Goal: Task Accomplishment & Management: Manage account settings

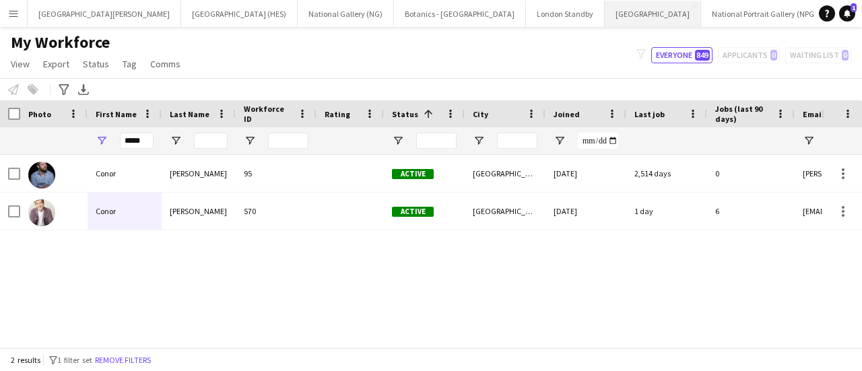
scroll to position [0, 143]
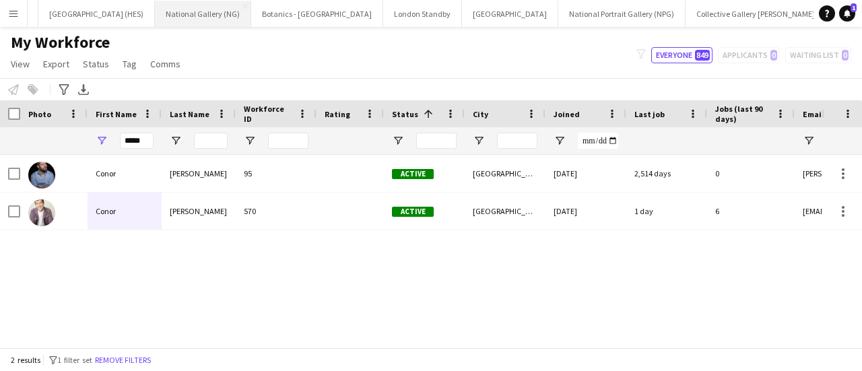
click at [155, 15] on button "National Gallery (NG) Close" at bounding box center [203, 14] width 96 height 26
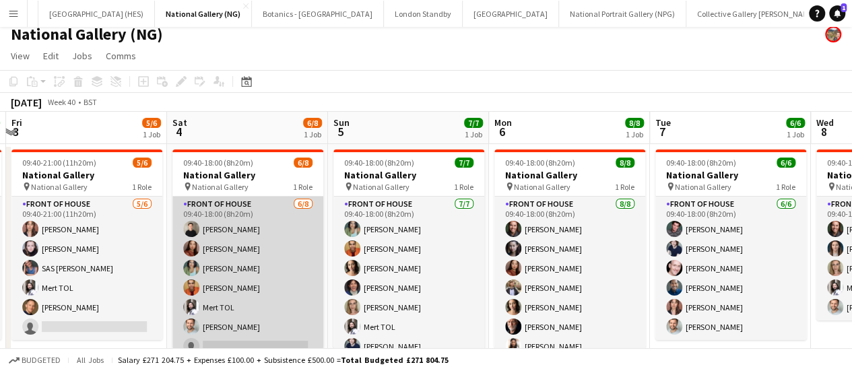
scroll to position [0, 315]
click at [257, 267] on app-card-role "Front of House [DATE] 09:40-18:00 (8h20m) [PERSON_NAME] [PERSON_NAME] [PERSON_N…" at bounding box center [248, 288] width 151 height 183
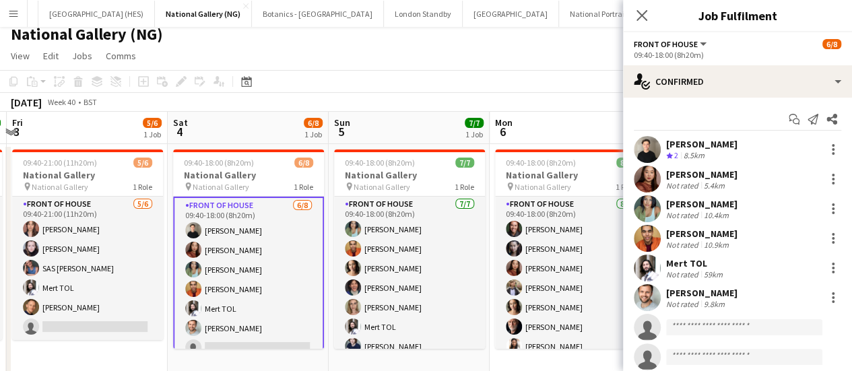
scroll to position [38, 0]
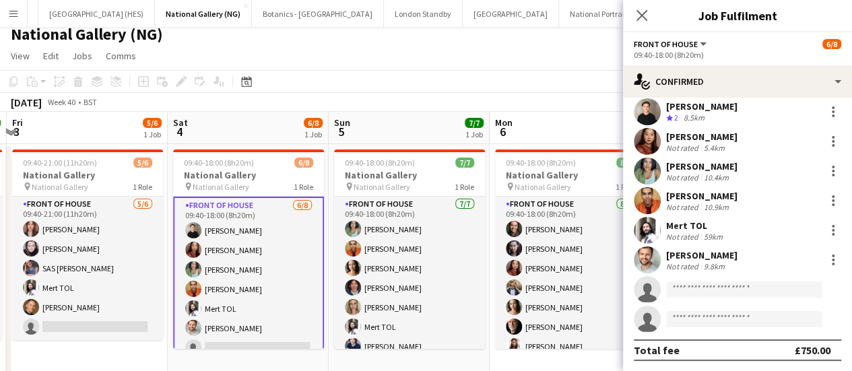
click at [714, 298] on app-invite-slot "single-neutral-actions" at bounding box center [737, 289] width 229 height 27
click at [714, 286] on input at bounding box center [744, 290] width 156 height 16
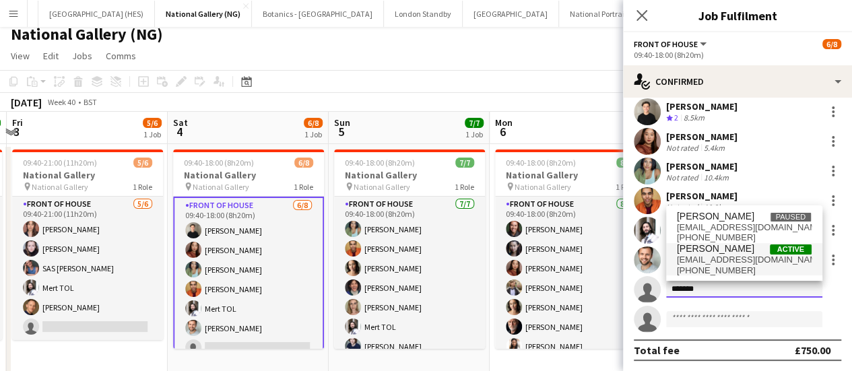
type input "*******"
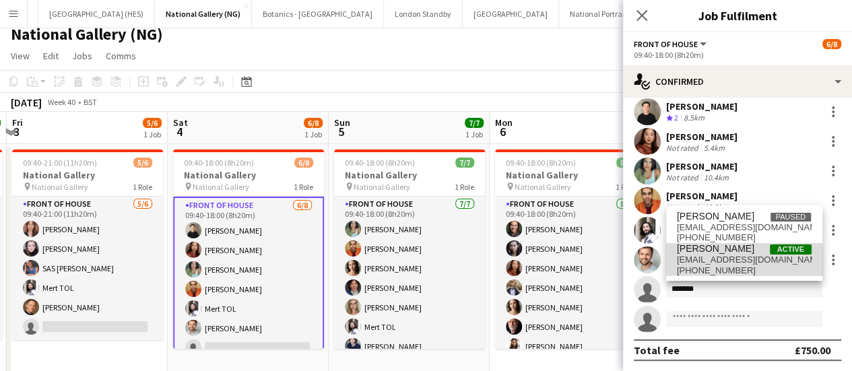
click at [718, 268] on span "[PHONE_NUMBER]" at bounding box center [744, 270] width 135 height 11
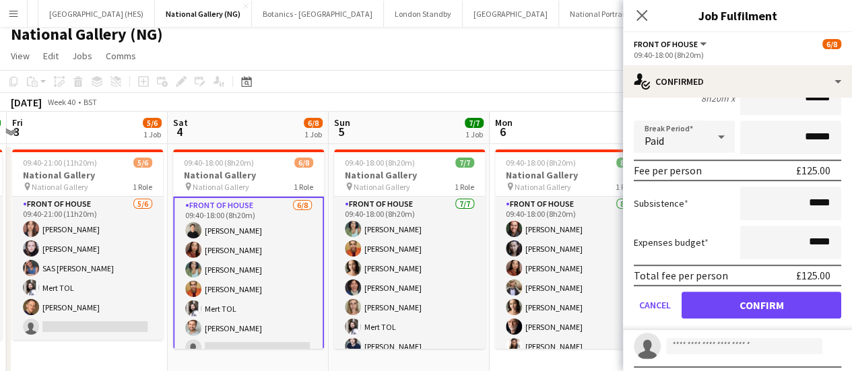
scroll to position [318, 0]
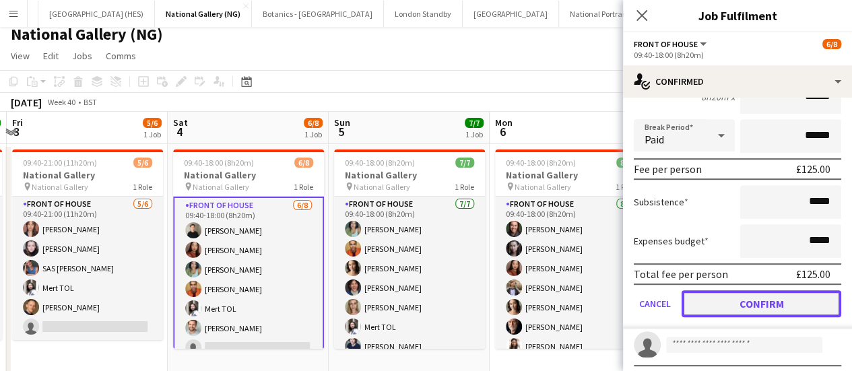
click at [728, 306] on button "Confirm" at bounding box center [762, 303] width 160 height 27
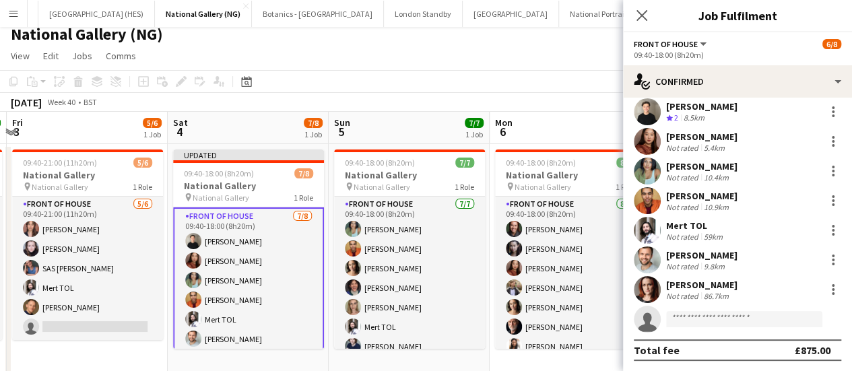
scroll to position [96, 0]
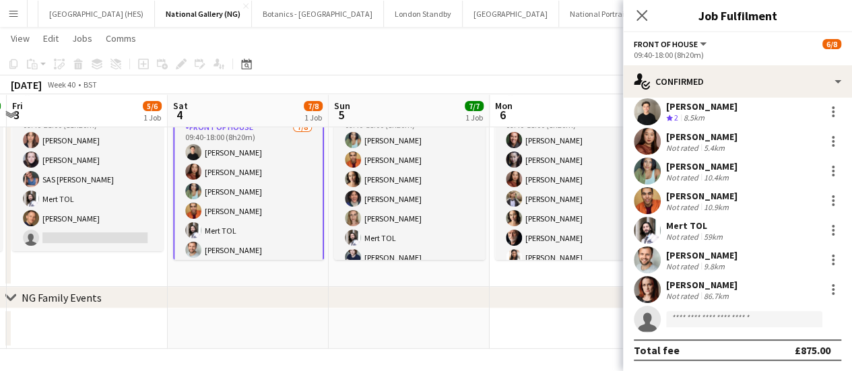
click at [567, 76] on div "[DATE] Week 40 • BST Publish 1 job Revert 1 job" at bounding box center [426, 84] width 852 height 19
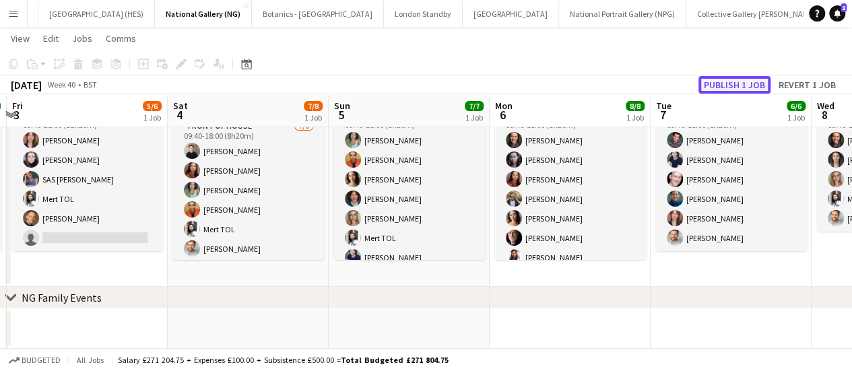
click at [714, 84] on button "Publish 1 job" at bounding box center [735, 85] width 72 height 18
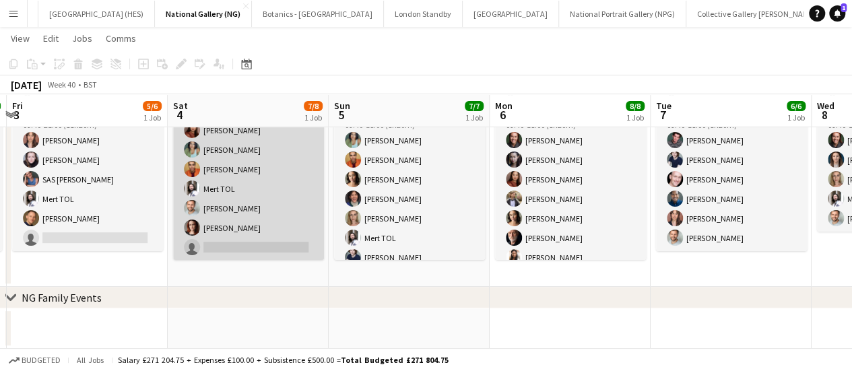
click at [271, 232] on app-card-role "Front of House [DATE] 09:40-18:00 (8h20m) [PERSON_NAME] [PERSON_NAME] [PERSON_N…" at bounding box center [248, 169] width 151 height 183
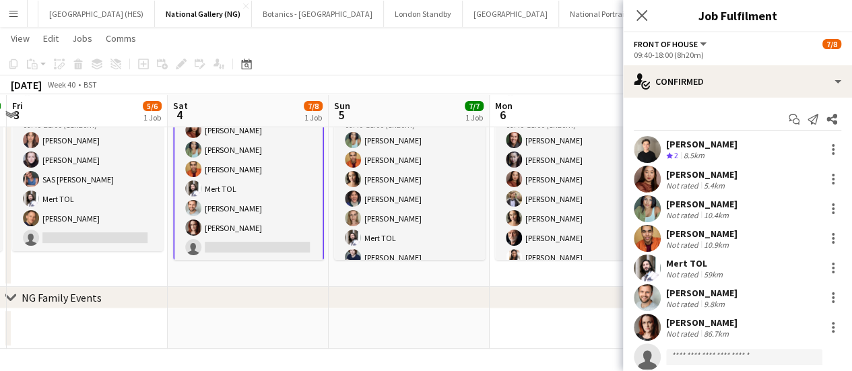
scroll to position [38, 0]
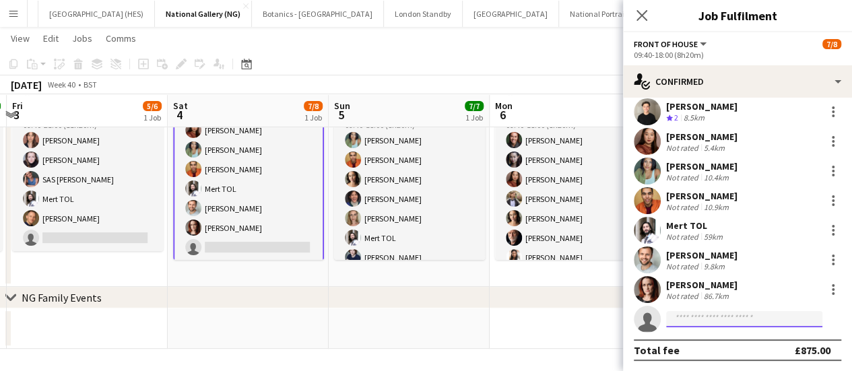
click at [718, 321] on input at bounding box center [744, 319] width 156 height 16
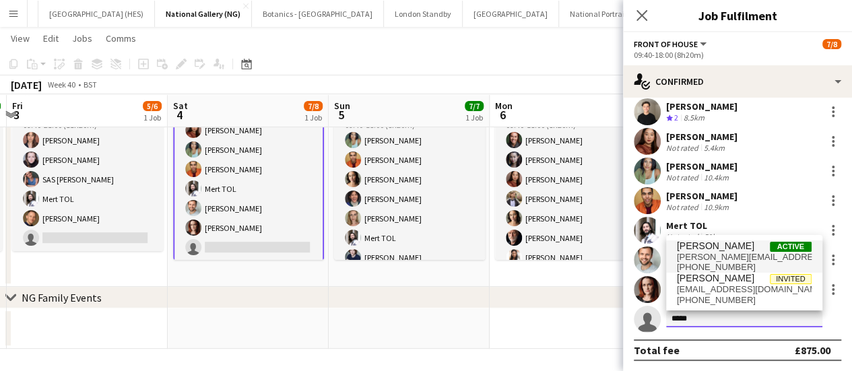
type input "*****"
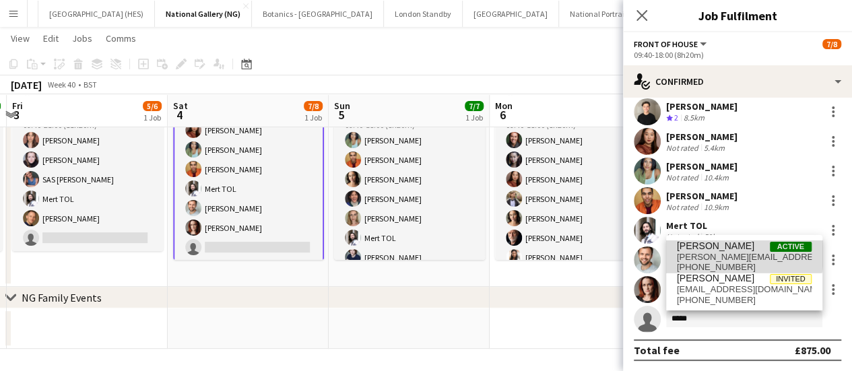
click at [711, 250] on span "[PERSON_NAME]" at bounding box center [715, 246] width 77 height 11
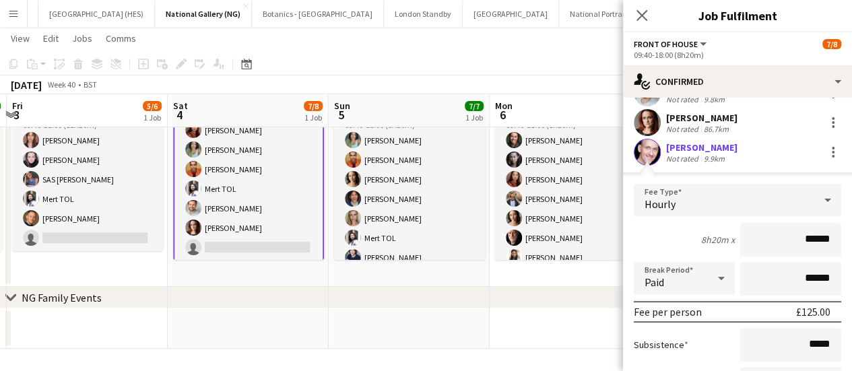
scroll to position [344, 0]
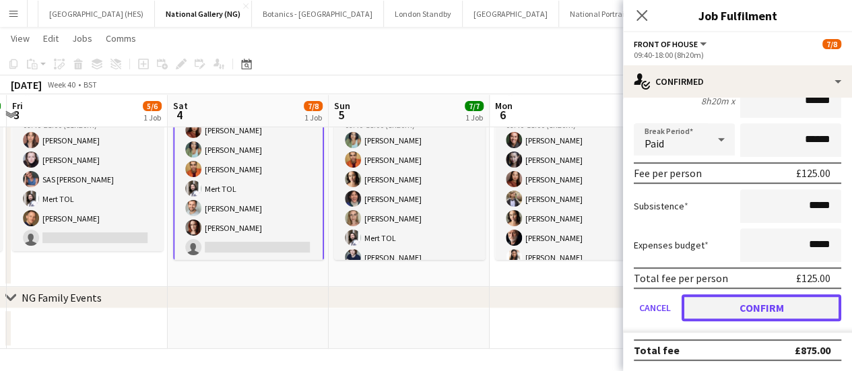
click at [726, 298] on button "Confirm" at bounding box center [762, 307] width 160 height 27
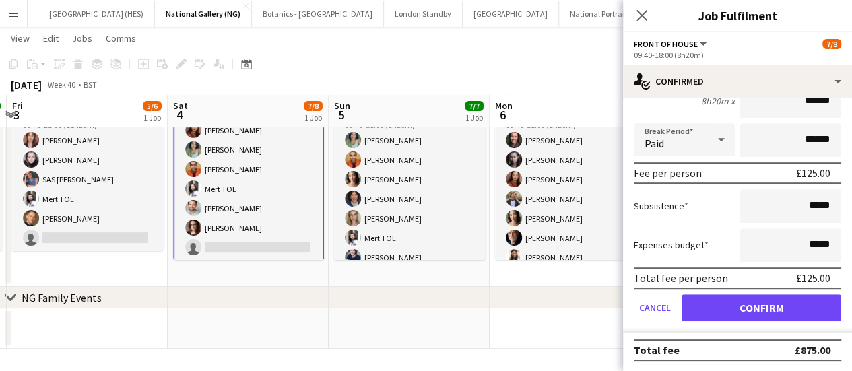
scroll to position [38, 0]
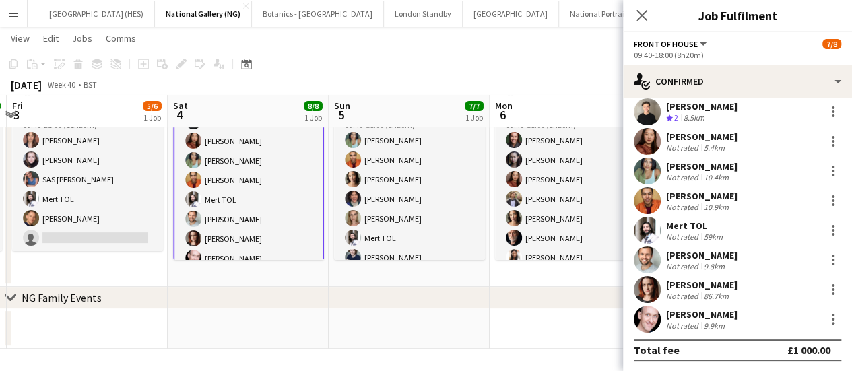
click at [526, 340] on app-date-cell at bounding box center [570, 329] width 161 height 40
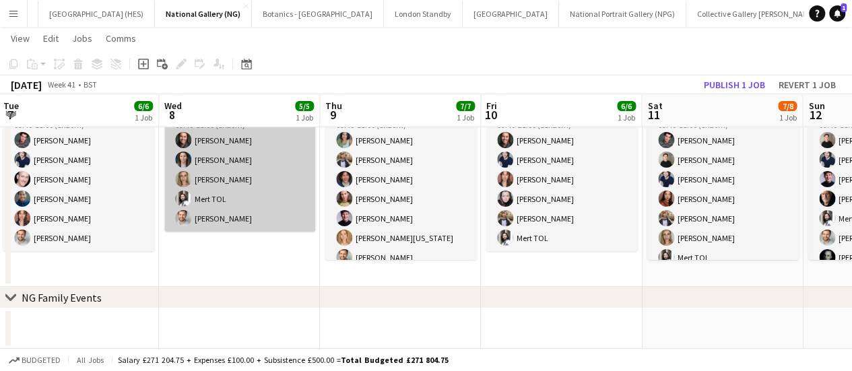
scroll to position [0, 331]
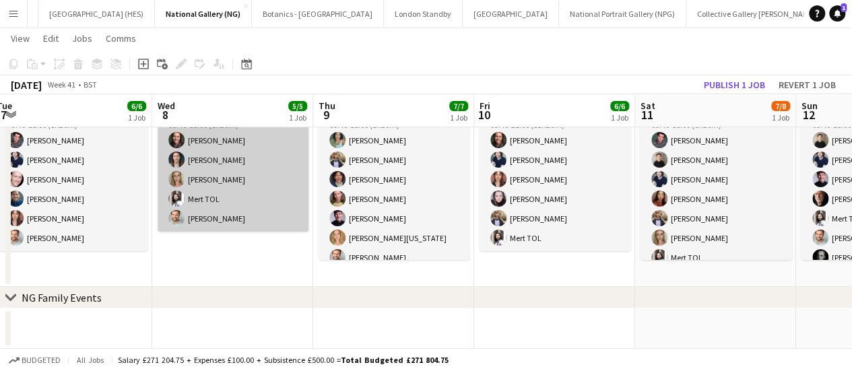
click at [637, 155] on app-date-cell "09:40-18:00 (8h20m) 7/8 National Gallery pin National Gallery 1 Role Front of H…" at bounding box center [715, 171] width 161 height 232
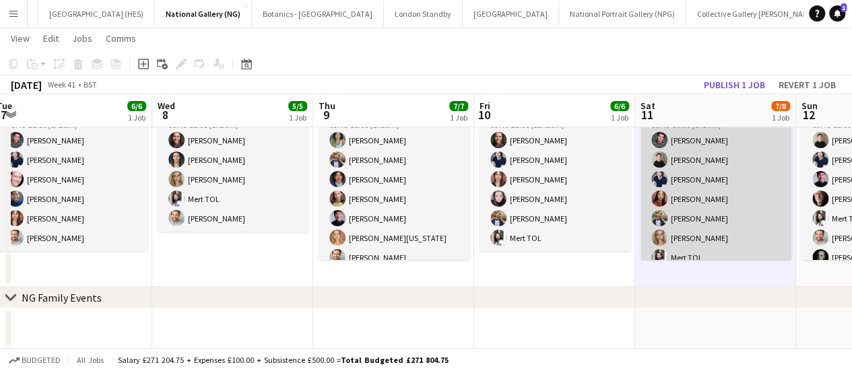
click at [694, 169] on app-card-role "Front of House [DATE] 09:40-18:00 (8h20m) [PERSON_NAME] [PERSON_NAME] [PERSON_N…" at bounding box center [716, 199] width 151 height 183
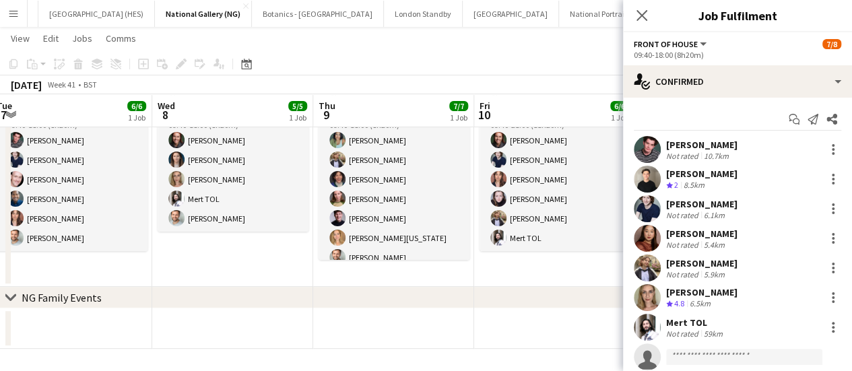
scroll to position [38, 0]
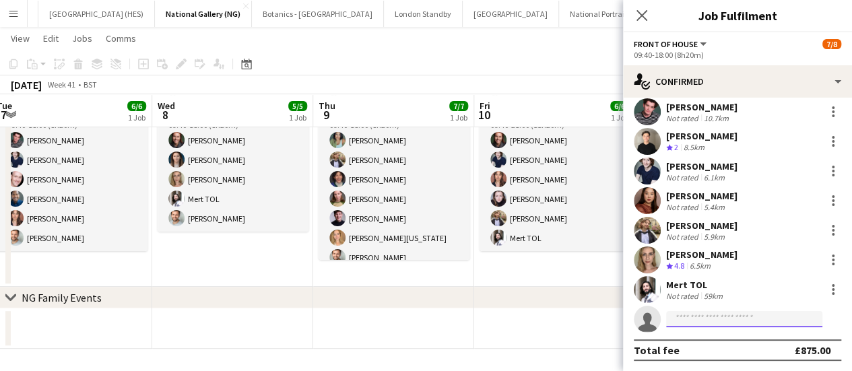
click at [687, 312] on input at bounding box center [744, 319] width 156 height 16
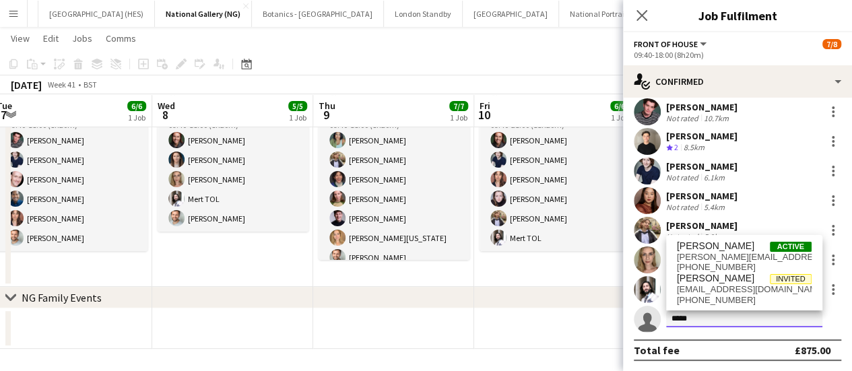
type input "*****"
click at [705, 239] on div "[PERSON_NAME] Active [PERSON_NAME][EMAIL_ADDRESS][PERSON_NAME][DOMAIN_NAME] [PH…" at bounding box center [744, 272] width 156 height 75
click at [703, 253] on span "[PERSON_NAME][EMAIL_ADDRESS][PERSON_NAME][DOMAIN_NAME]" at bounding box center [744, 257] width 135 height 11
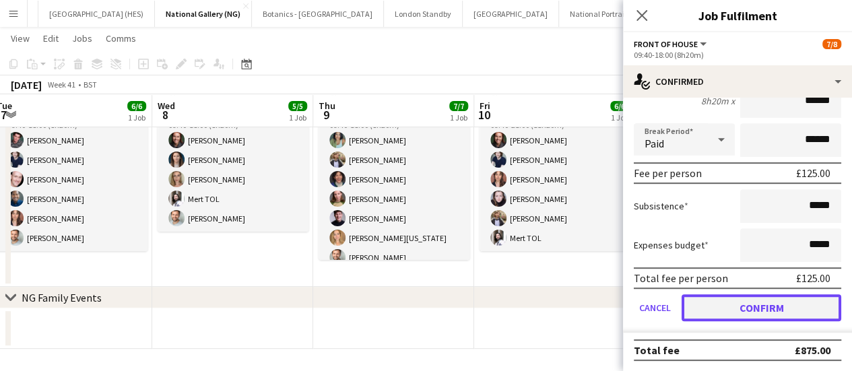
click at [725, 310] on button "Confirm" at bounding box center [762, 307] width 160 height 27
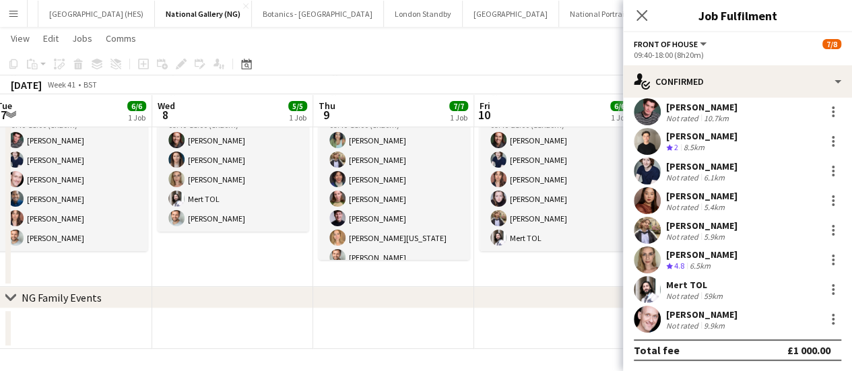
click at [509, 329] on app-date-cell at bounding box center [554, 329] width 161 height 40
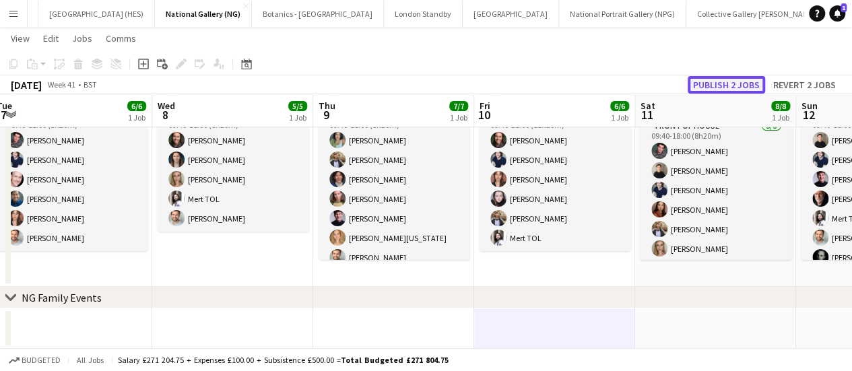
click at [721, 82] on button "Publish 2 jobs" at bounding box center [726, 85] width 77 height 18
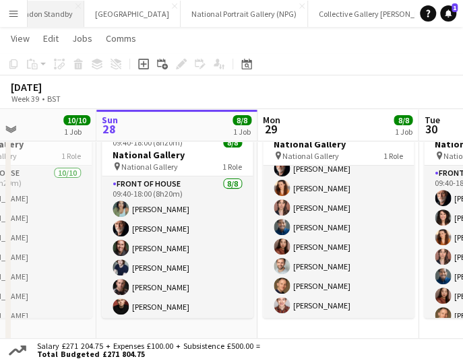
scroll to position [0, 544]
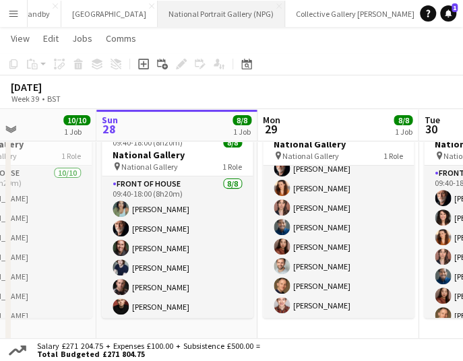
click at [158, 26] on button "National Portrait Gallery (NPG) Close" at bounding box center [221, 14] width 127 height 26
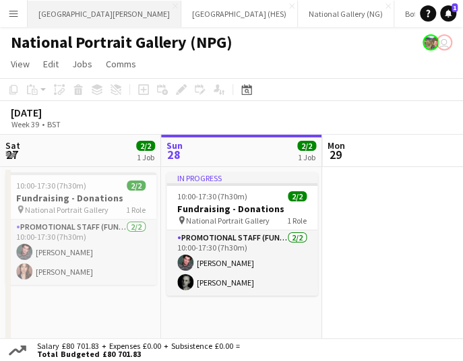
click at [63, 7] on button "[GEOGRAPHIC_DATA][PERSON_NAME] [GEOGRAPHIC_DATA] Close" at bounding box center [105, 14] width 154 height 26
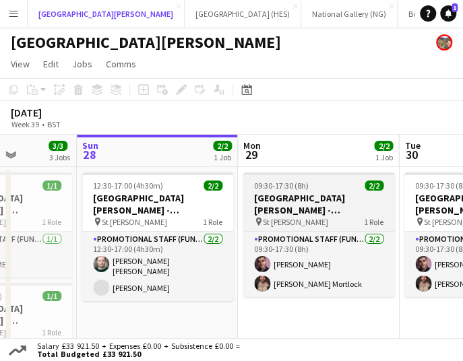
scroll to position [0, 408]
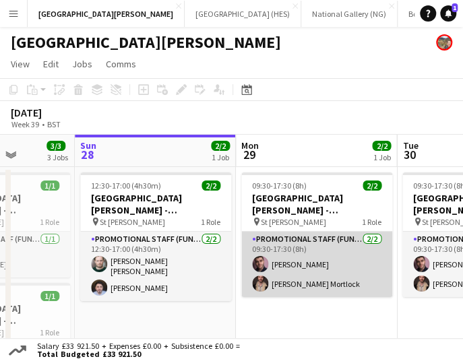
click at [345, 259] on app-card-role "Promotional Staff (Fundraiser) [DATE] 09:30-17:30 (8h) [PERSON_NAME]" at bounding box center [316, 264] width 151 height 65
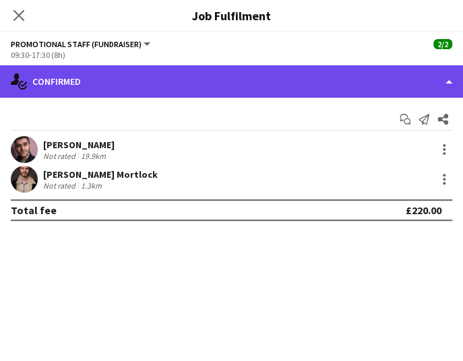
click at [305, 75] on div "single-neutral-actions-check-2 Confirmed" at bounding box center [231, 81] width 463 height 32
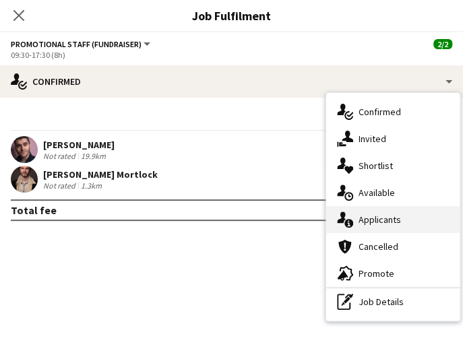
click at [365, 222] on span "Applicants" at bounding box center [379, 220] width 42 height 12
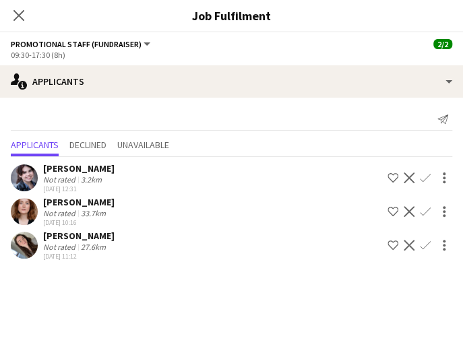
click at [18, 21] on icon "Close pop-in" at bounding box center [18, 15] width 11 height 11
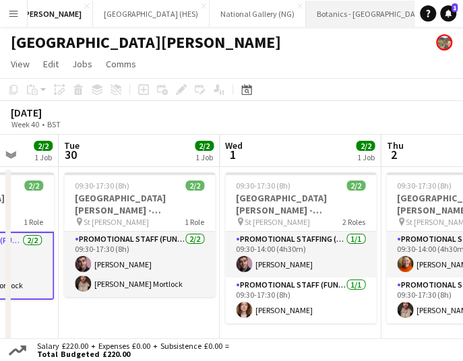
scroll to position [0, 119]
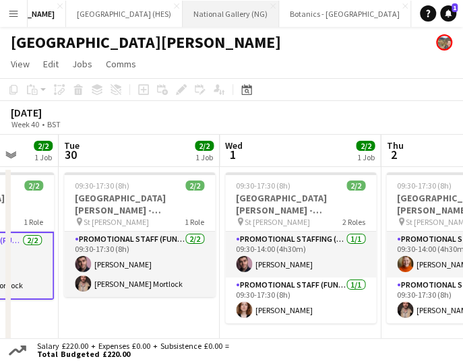
click at [183, 13] on button "National Gallery (NG) Close" at bounding box center [231, 14] width 96 height 26
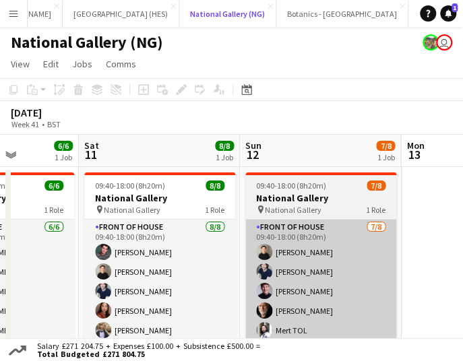
scroll to position [0, 412]
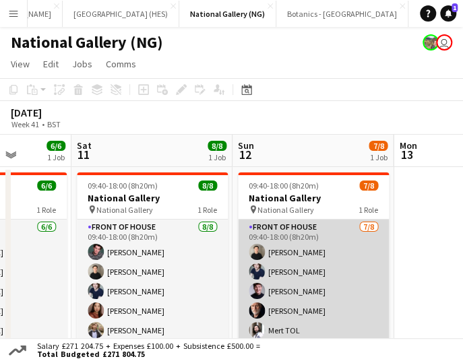
click at [333, 269] on app-card-role "Front of House [DATE] 09:40-18:00 (8h20m) [PERSON_NAME] [PERSON_NAME] [PERSON_N…" at bounding box center [313, 311] width 151 height 183
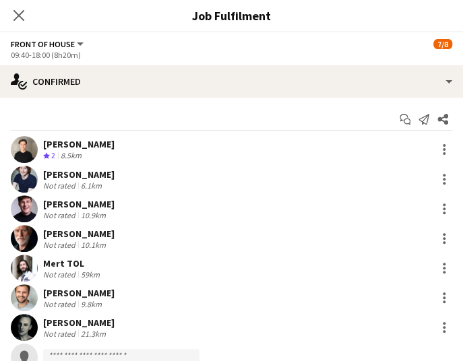
scroll to position [49, 0]
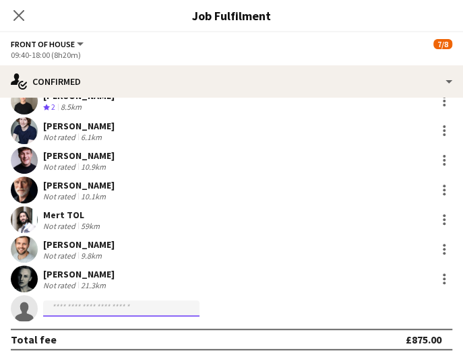
click at [134, 309] on input at bounding box center [121, 309] width 156 height 16
type input "*"
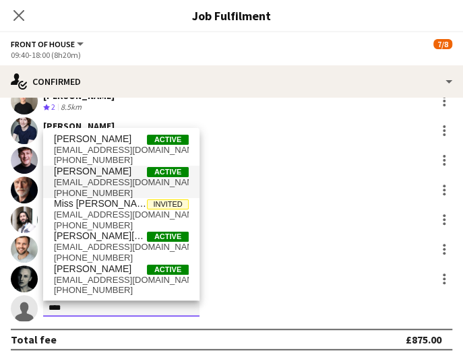
type input "****"
click at [112, 185] on span "[EMAIL_ADDRESS][DOMAIN_NAME]" at bounding box center [121, 182] width 135 height 11
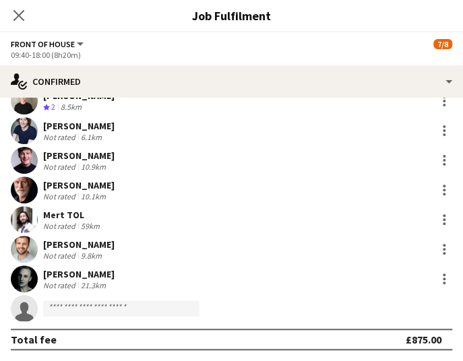
scroll to position [210, 0]
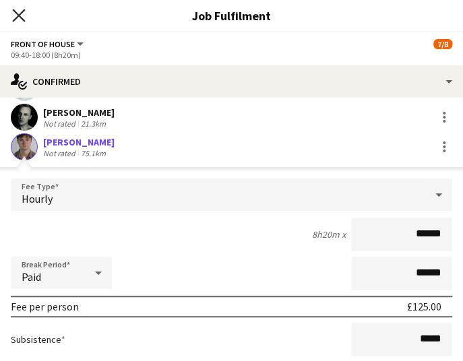
click at [15, 16] on icon "Close pop-in" at bounding box center [18, 15] width 13 height 13
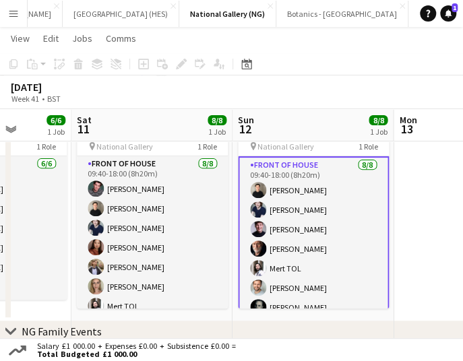
scroll to position [32, 0]
